Goal: Task Accomplishment & Management: Use online tool/utility

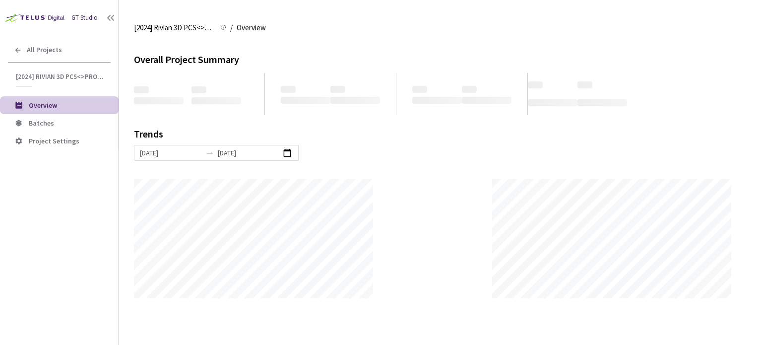
scroll to position [345, 762]
click at [72, 122] on span "Batches" at bounding box center [70, 123] width 82 height 8
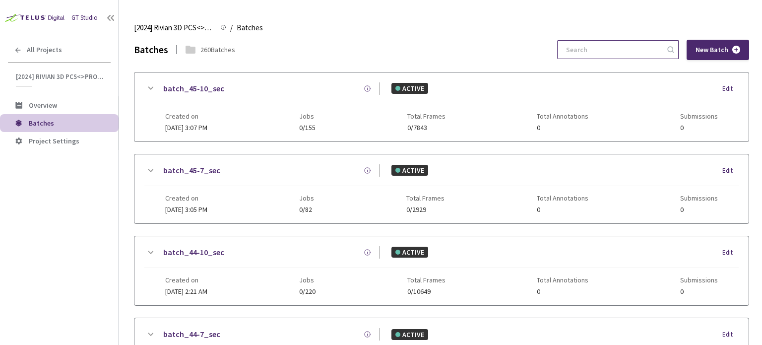
click at [654, 49] on input at bounding box center [613, 50] width 106 height 18
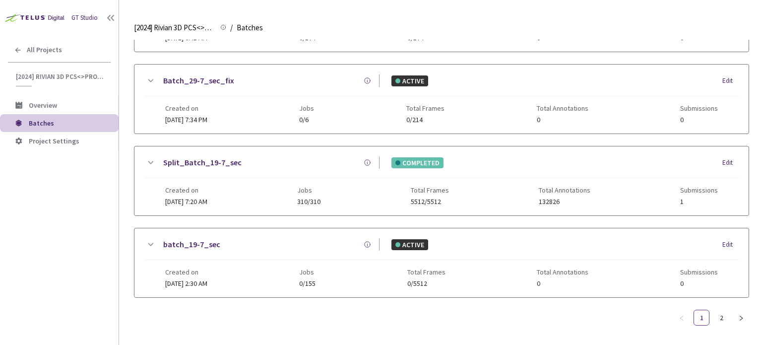
scroll to position [255, 0]
type input "9-7"
click at [726, 314] on link "2" at bounding box center [721, 316] width 15 height 15
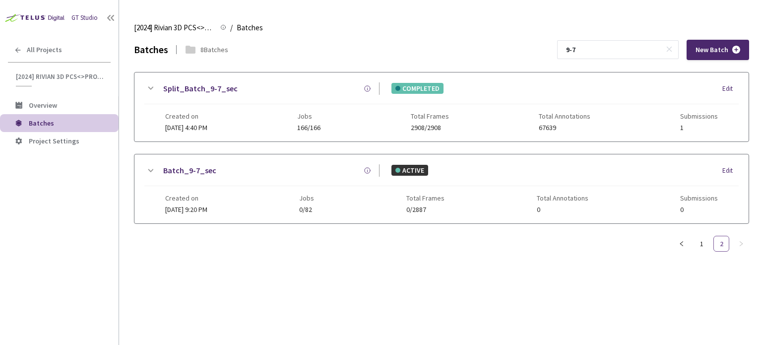
scroll to position [0, 0]
click at [230, 86] on link "Split_Batch_9-7_sec" at bounding box center [200, 88] width 74 height 12
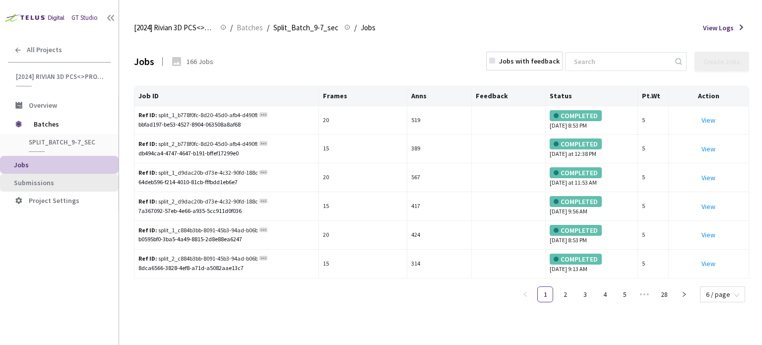
click at [38, 181] on span "Submissions" at bounding box center [34, 182] width 40 height 9
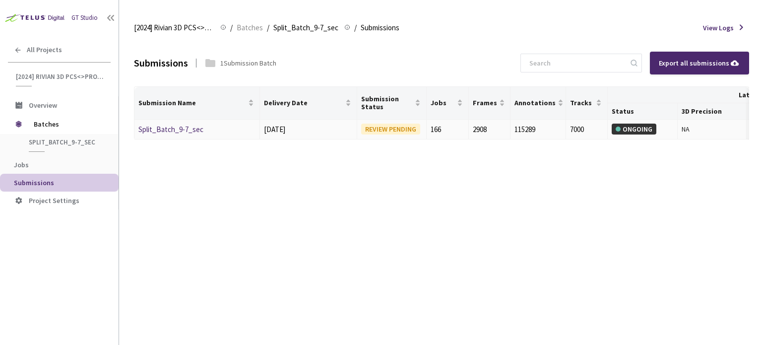
click at [185, 130] on link "Split_Batch_9-7_sec" at bounding box center [170, 129] width 65 height 9
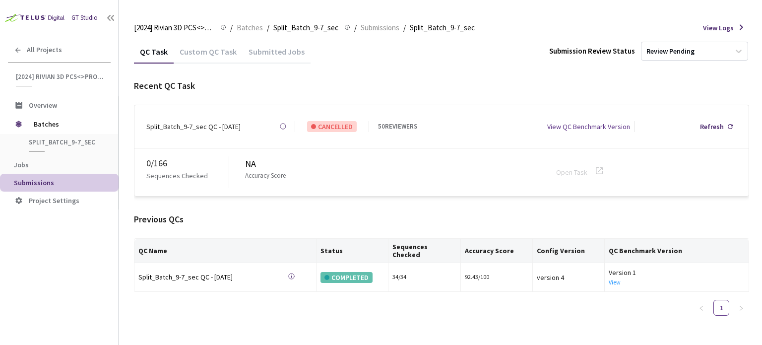
click at [214, 51] on div "Custom QC Task" at bounding box center [208, 55] width 69 height 17
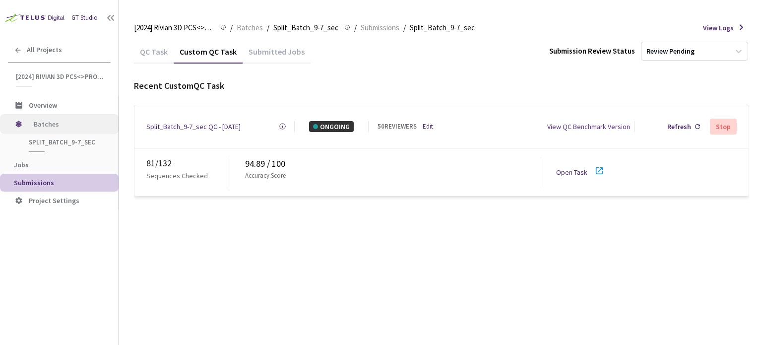
click at [50, 129] on span "Batches" at bounding box center [68, 124] width 68 height 20
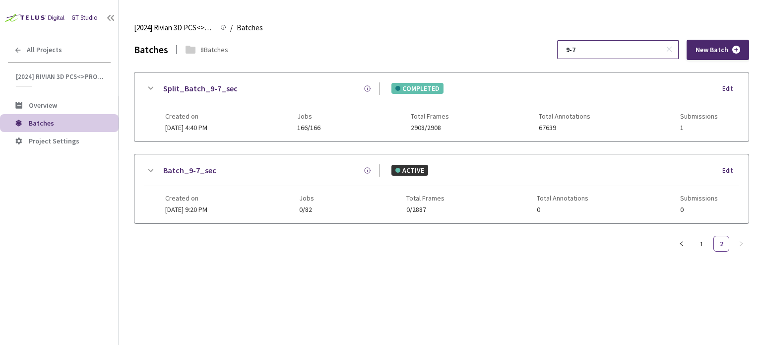
click at [627, 52] on input "9-7" at bounding box center [613, 50] width 106 height 18
type input "12-7"
click at [213, 89] on link "Split_Batch_12-7_sec" at bounding box center [202, 88] width 78 height 12
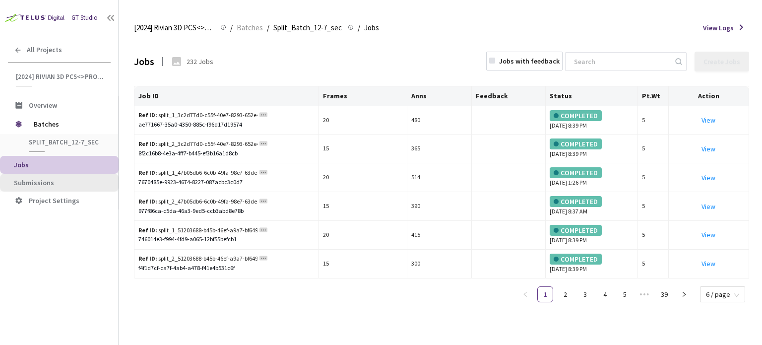
click at [54, 183] on span "Submissions" at bounding box center [62, 183] width 97 height 8
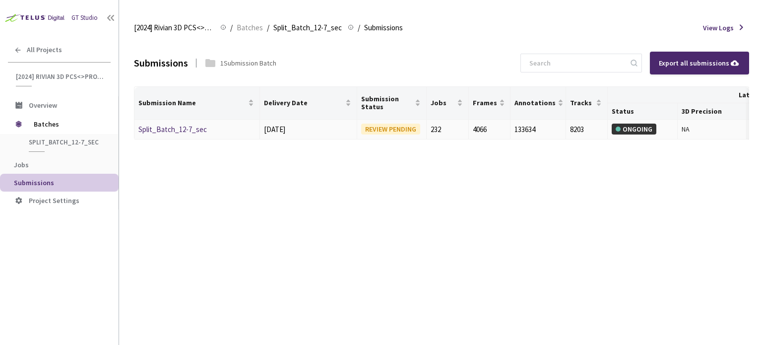
click at [183, 129] on link "Split_Batch_12-7_sec" at bounding box center [172, 129] width 68 height 9
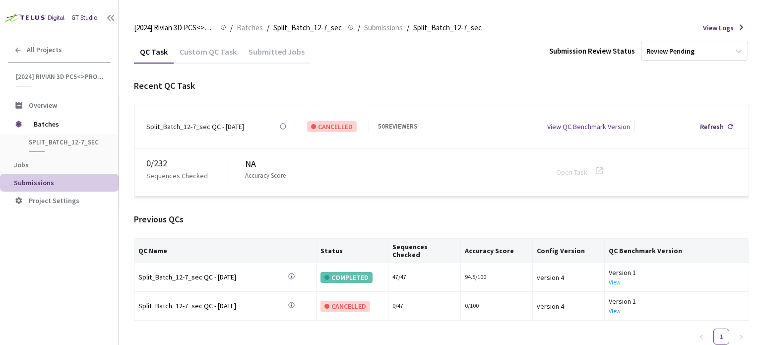
click at [196, 51] on div "Custom QC Task" at bounding box center [208, 55] width 69 height 17
